Goal: Transaction & Acquisition: Purchase product/service

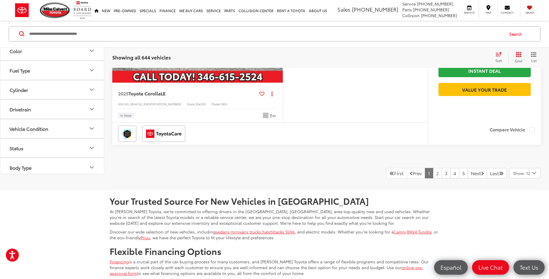
scroll to position [2390, 0]
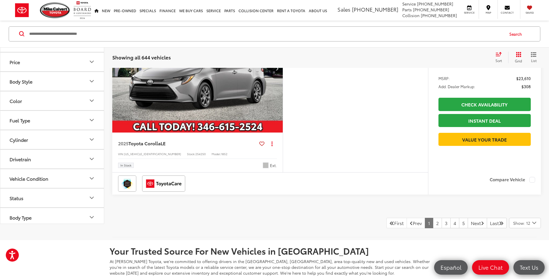
click at [170, 116] on img "2025 Toyota Corolla LE 0" at bounding box center [197, 68] width 171 height 129
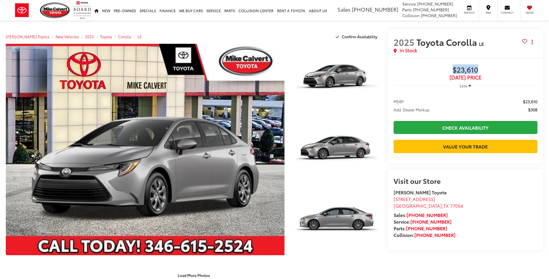
drag, startPoint x: 482, startPoint y: 69, endPoint x: 454, endPoint y: 69, distance: 28.1
click at [454, 69] on span "$23,610" at bounding box center [466, 70] width 144 height 9
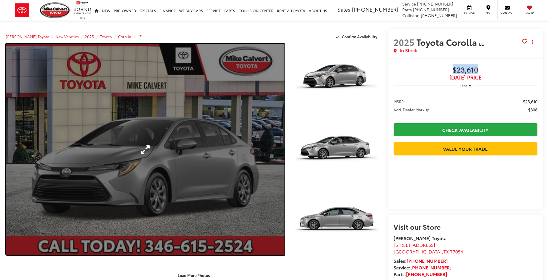
click at [195, 99] on link "Expand Photo 0" at bounding box center [145, 149] width 279 height 211
